Goal: Transaction & Acquisition: Download file/media

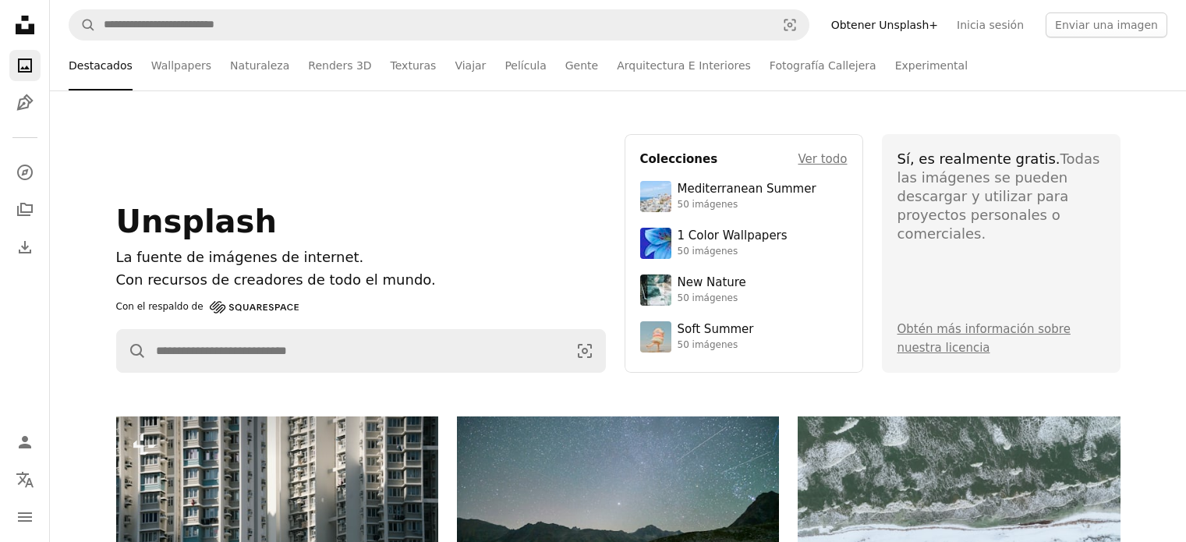
scroll to position [20358, 0]
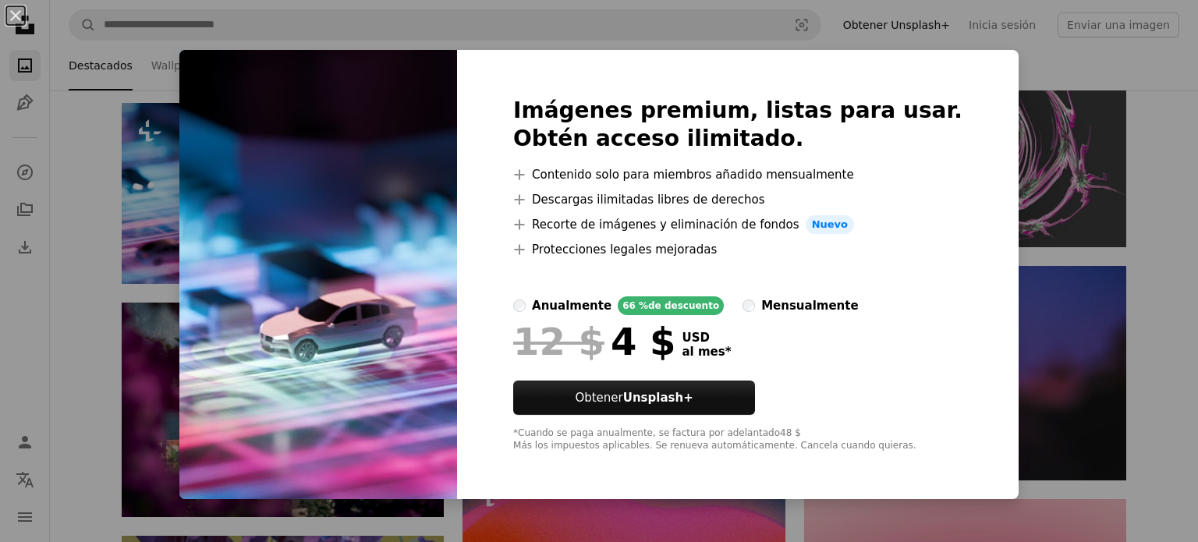
click at [762, 303] on label "mensualmente" at bounding box center [800, 305] width 115 height 19
click at [561, 305] on label "anualmente 66 % de descuento" at bounding box center [618, 305] width 211 height 19
click at [393, 112] on img at bounding box center [318, 274] width 278 height 449
drag, startPoint x: 1048, startPoint y: 336, endPoint x: 767, endPoint y: 351, distance: 282.0
click at [1046, 336] on div "An X shape Imágenes premium, listas para usar. Obtén acceso ilimitado. A plus s…" at bounding box center [599, 271] width 1198 height 542
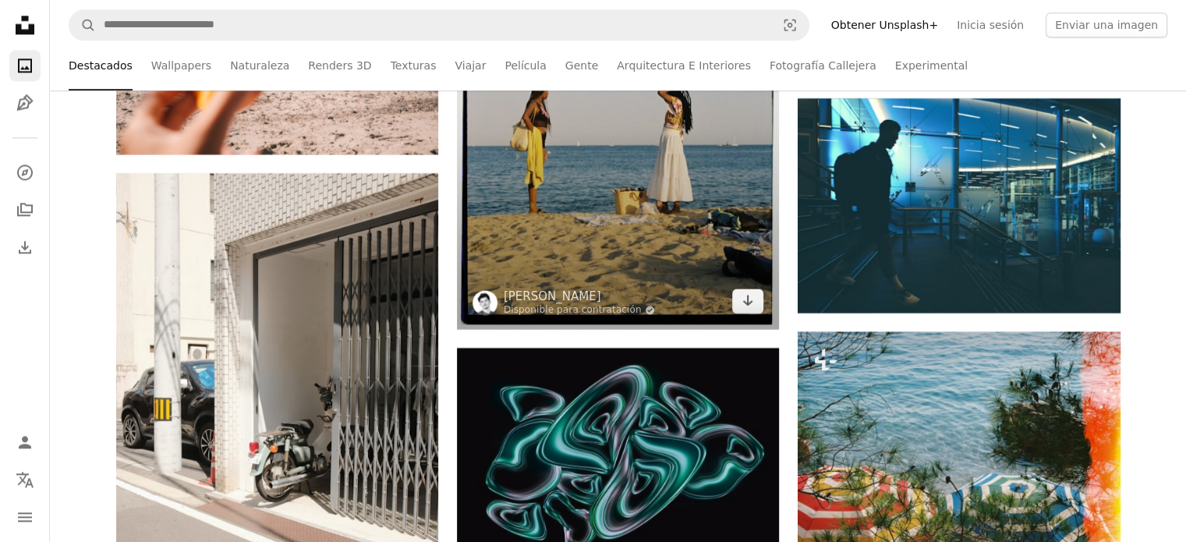
scroll to position [25818, 0]
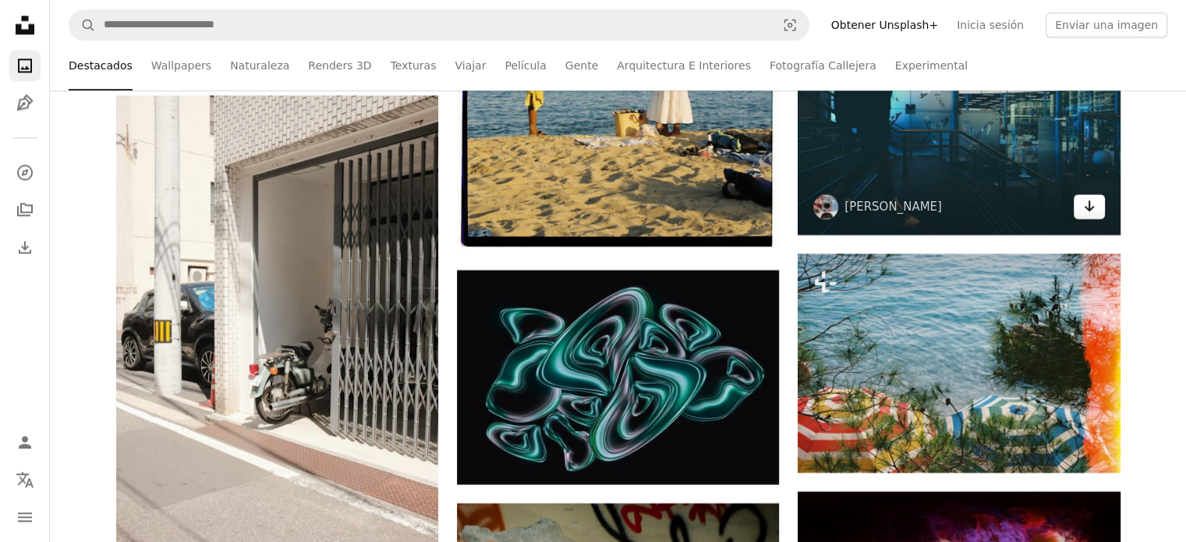
click at [1095, 215] on icon "Arrow pointing down" at bounding box center [1089, 206] width 12 height 19
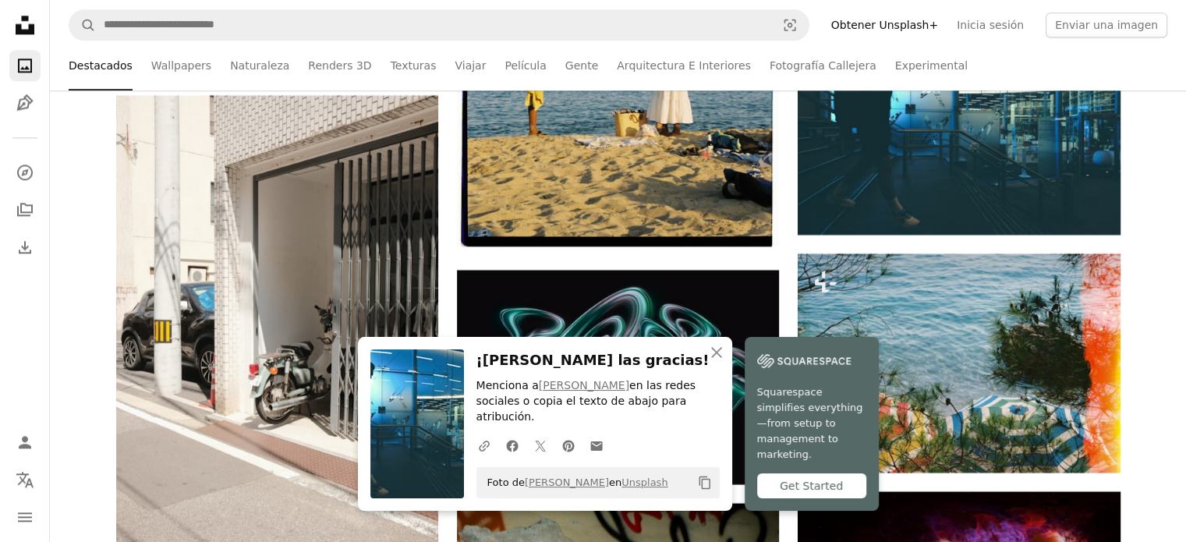
click at [705, 480] on icon "Copiar al portapapeles" at bounding box center [704, 483] width 11 height 13
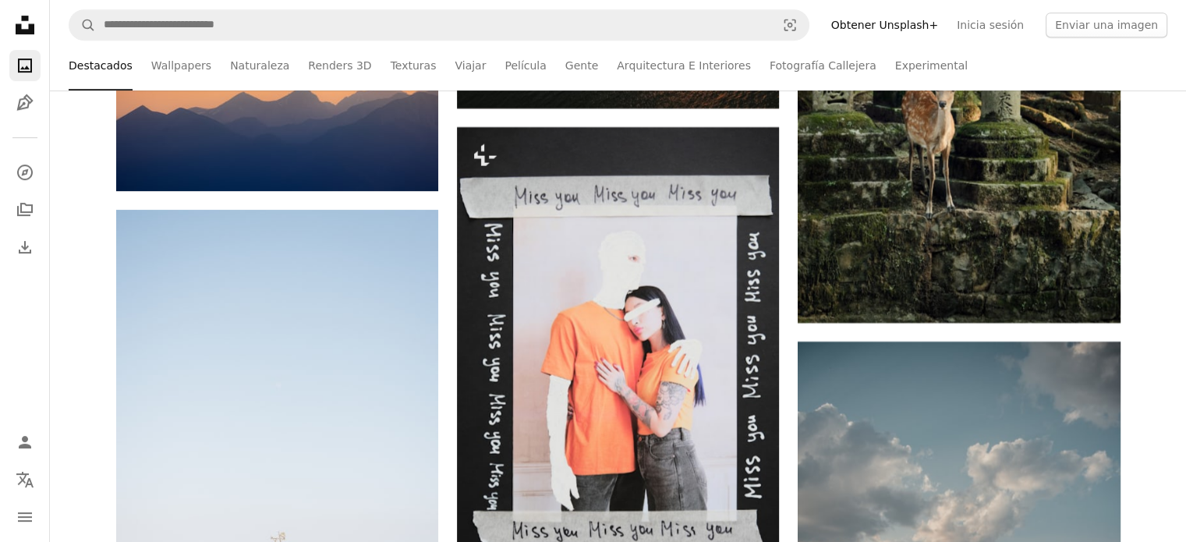
scroll to position [24102, 0]
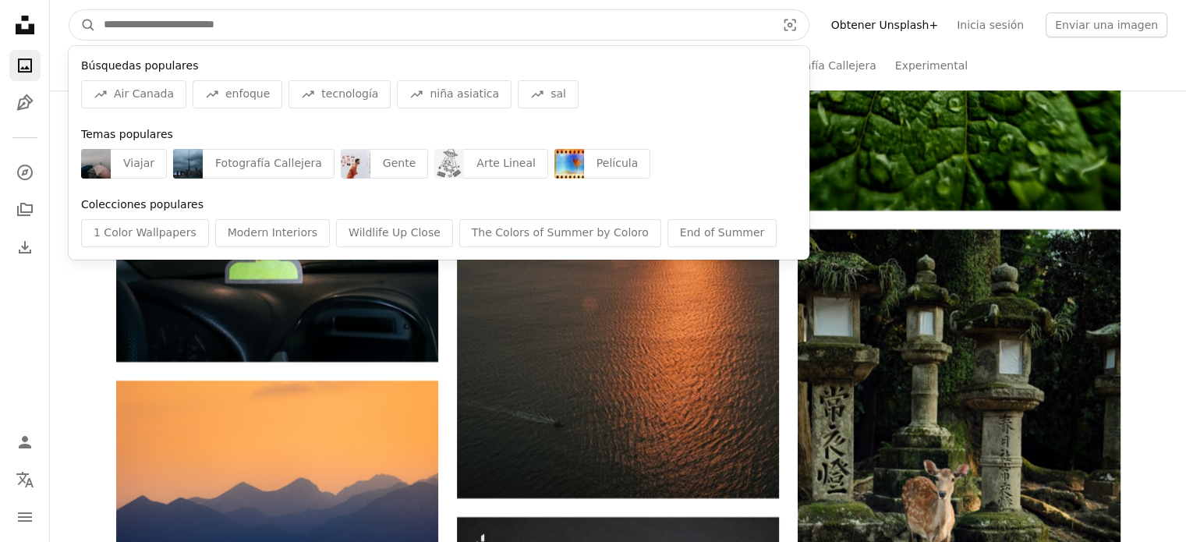
click at [362, 18] on input "Encuentra imágenes en todo el sitio" at bounding box center [433, 25] width 675 height 30
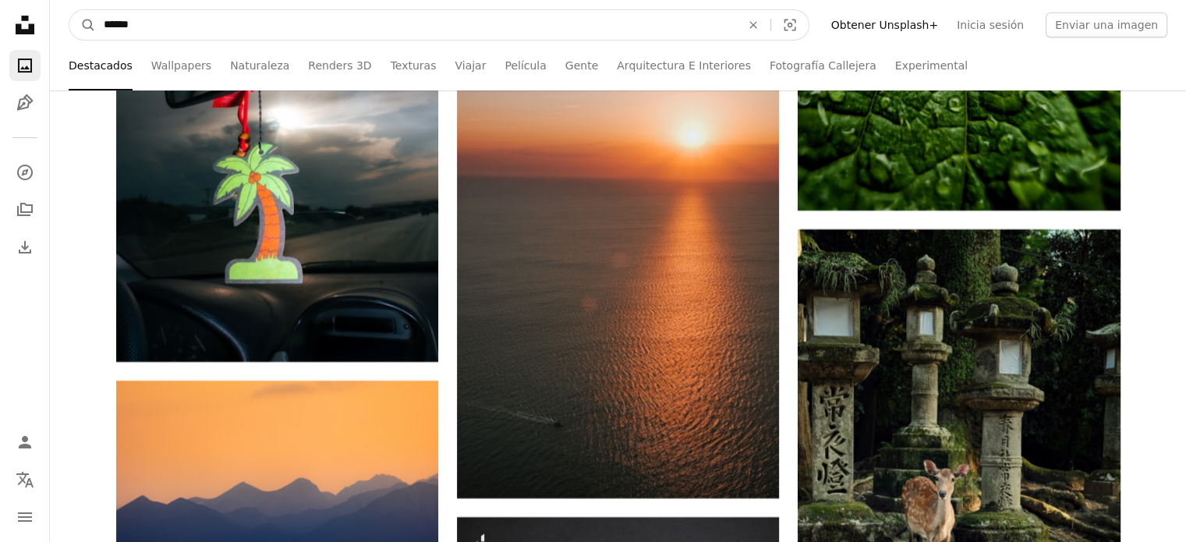
type input "******"
click at [69, 10] on button "A magnifying glass" at bounding box center [82, 25] width 27 height 30
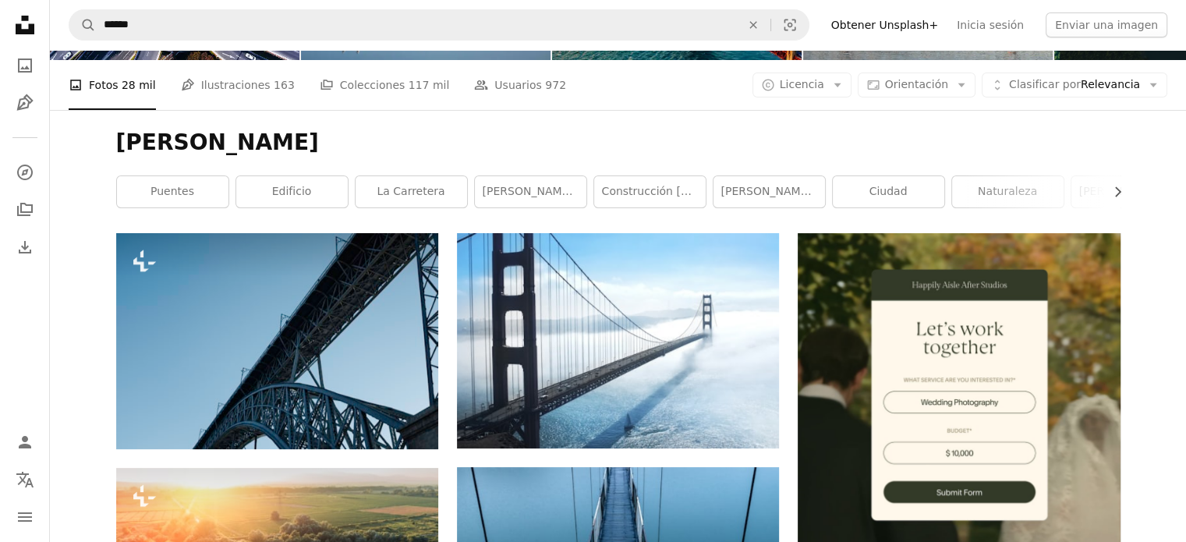
scroll to position [234, 0]
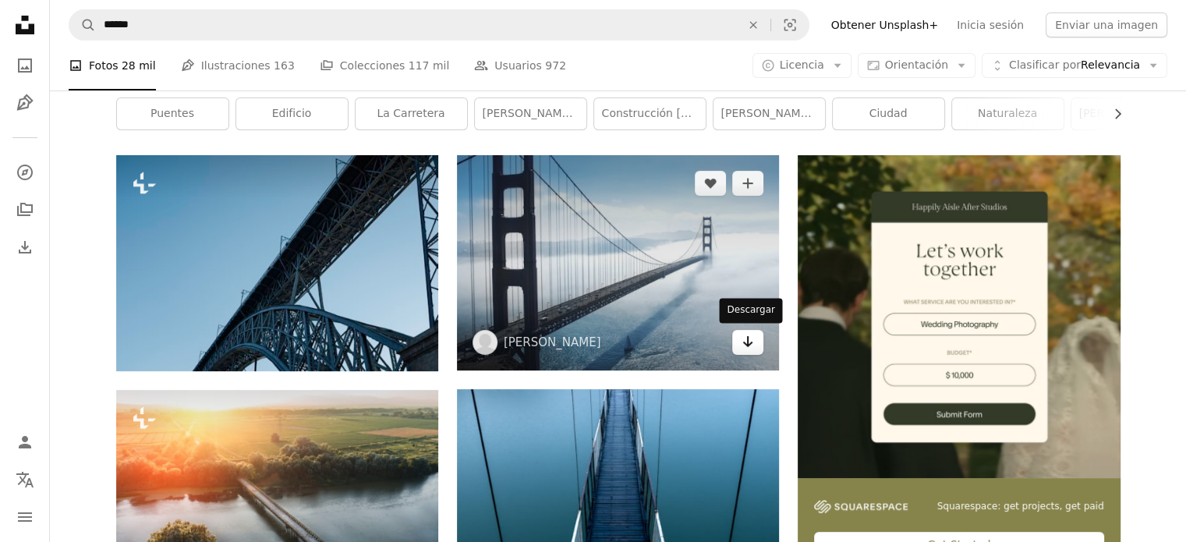
click at [738, 346] on link "Arrow pointing down" at bounding box center [747, 342] width 31 height 25
